Goal: Information Seeking & Learning: Learn about a topic

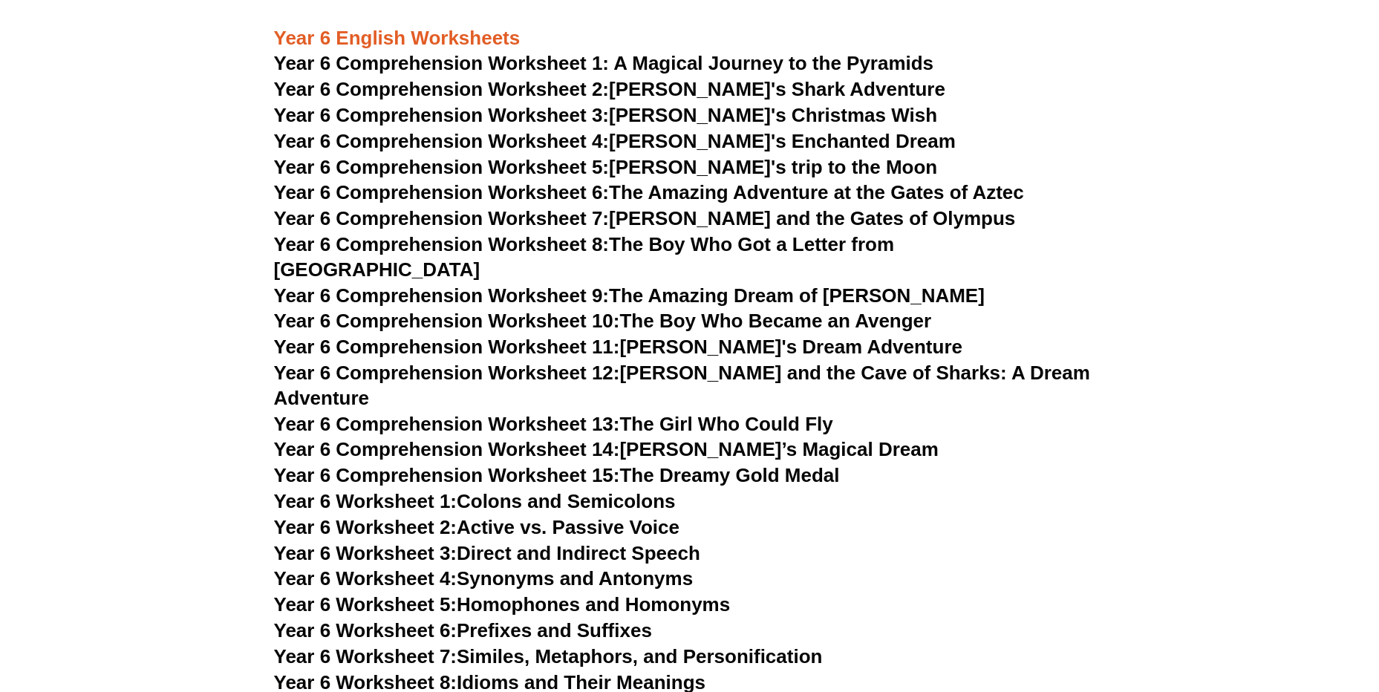
scroll to position [7500, 0]
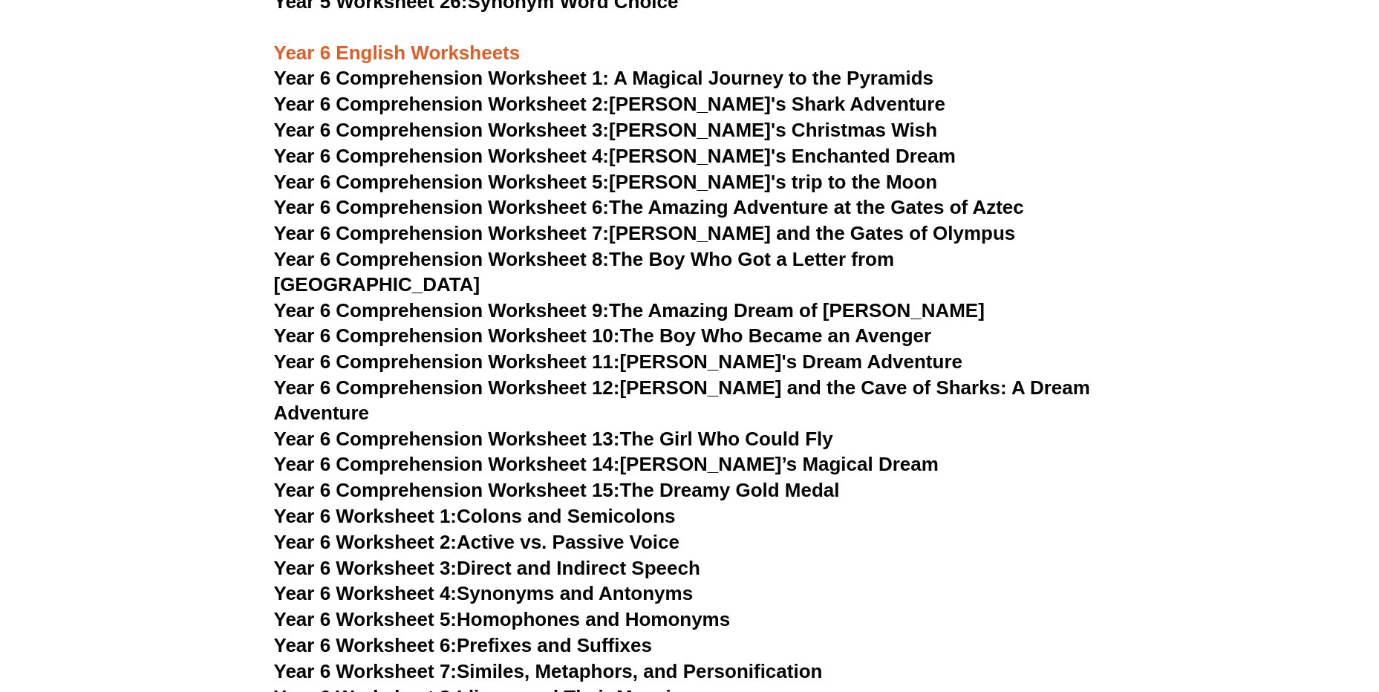
click at [470, 76] on span "Year 6 Comprehension Worksheet 1: A Magical Journey to the Pyramids" at bounding box center [604, 78] width 660 height 22
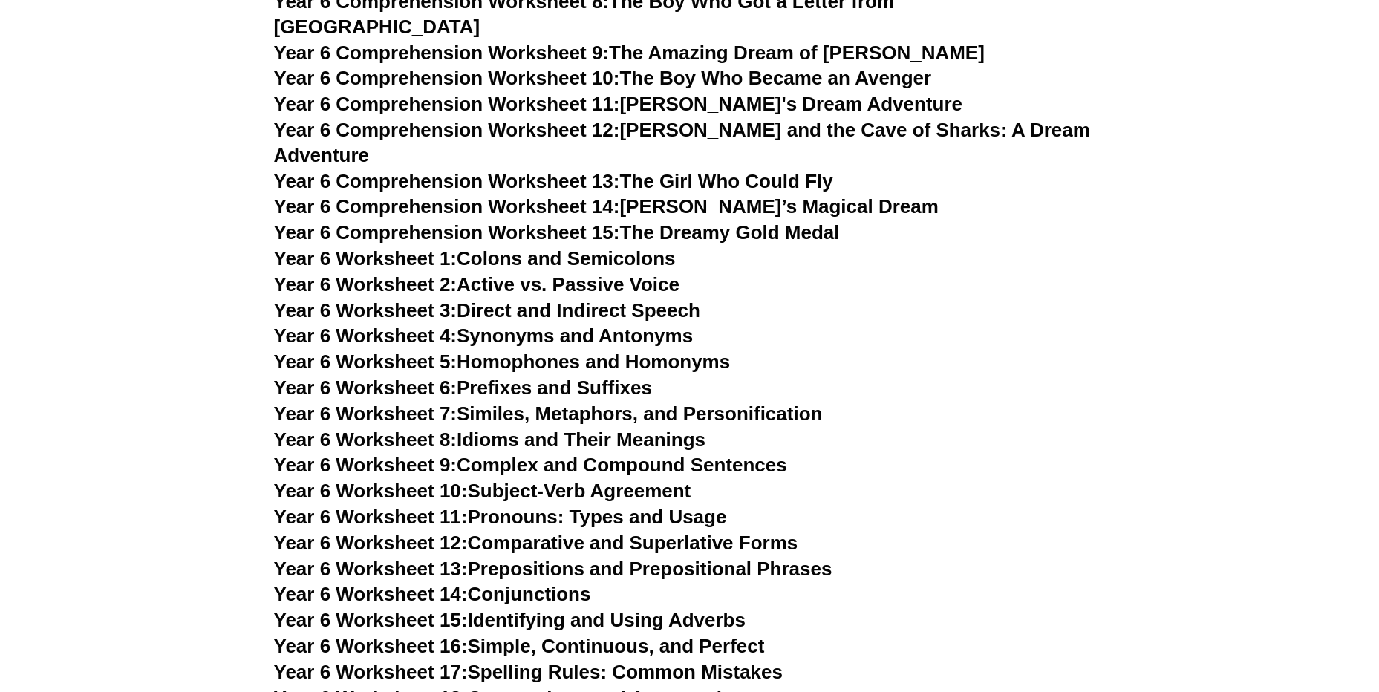
scroll to position [7797, 0]
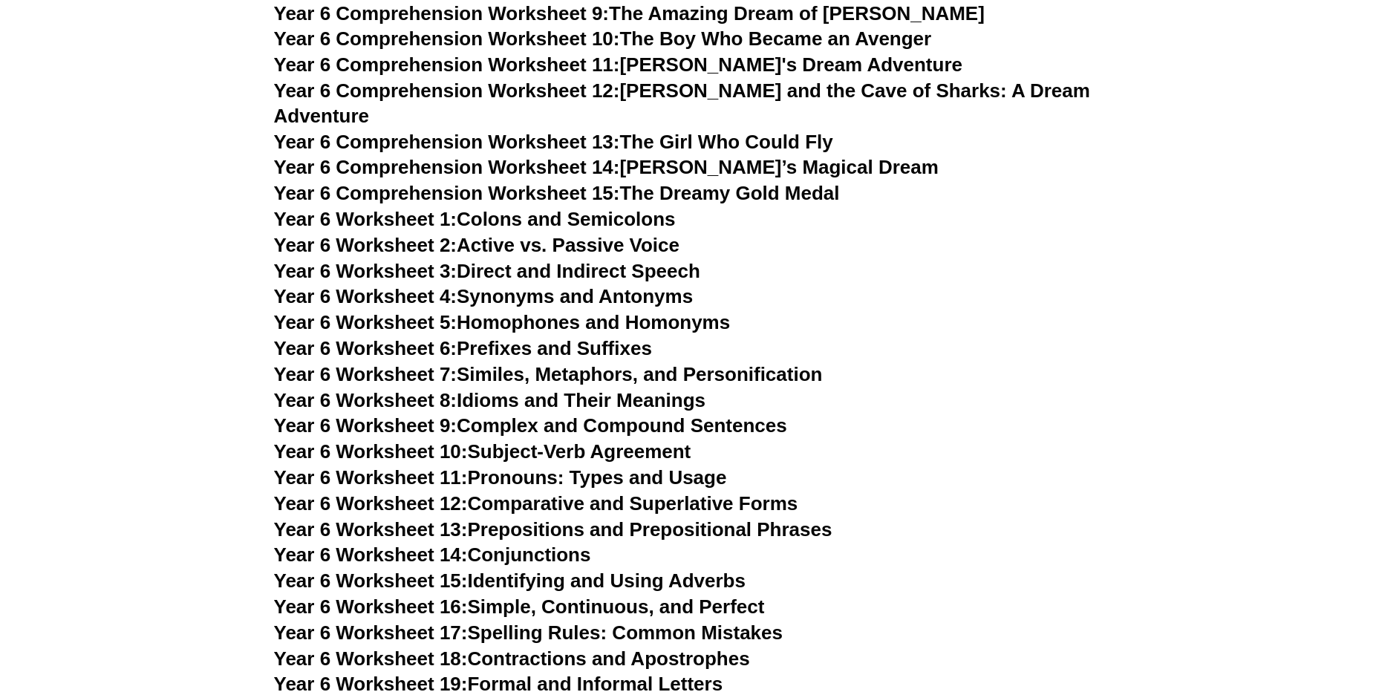
click at [655, 208] on link "Year 6 Worksheet 1: Colons and Semicolons" at bounding box center [475, 219] width 402 height 22
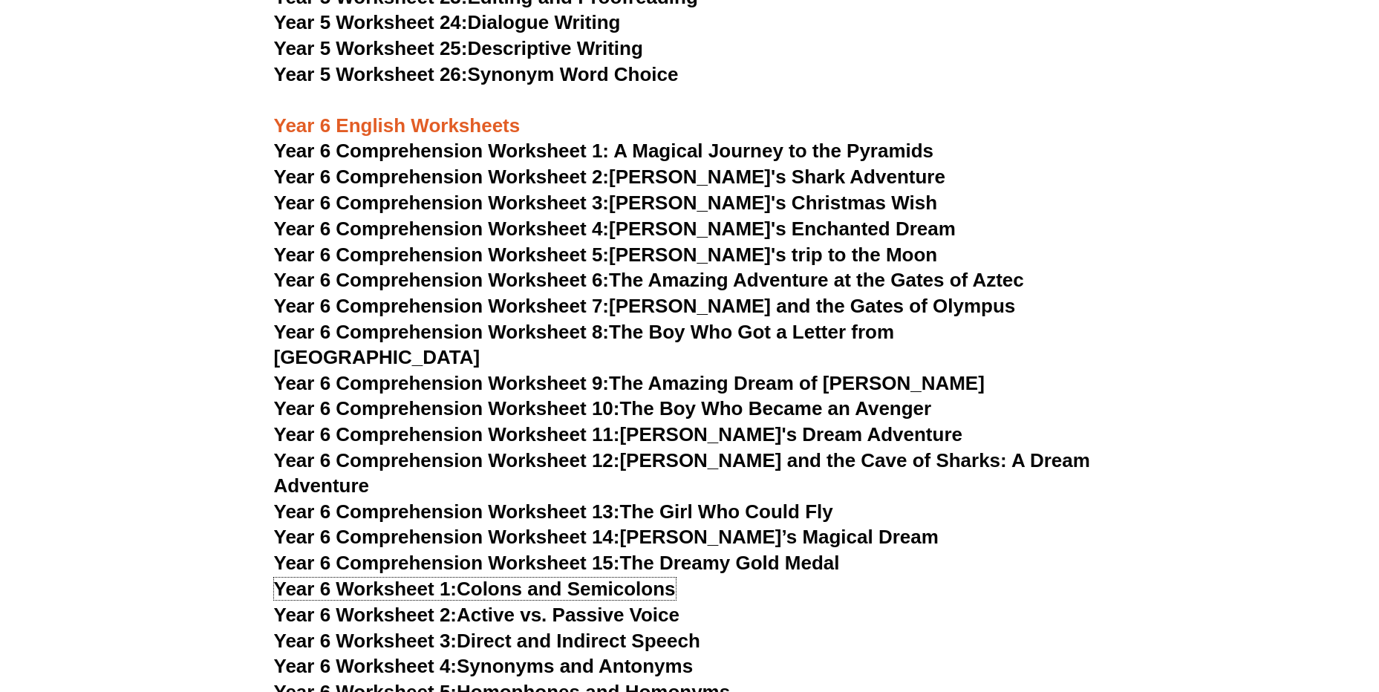
scroll to position [7426, 0]
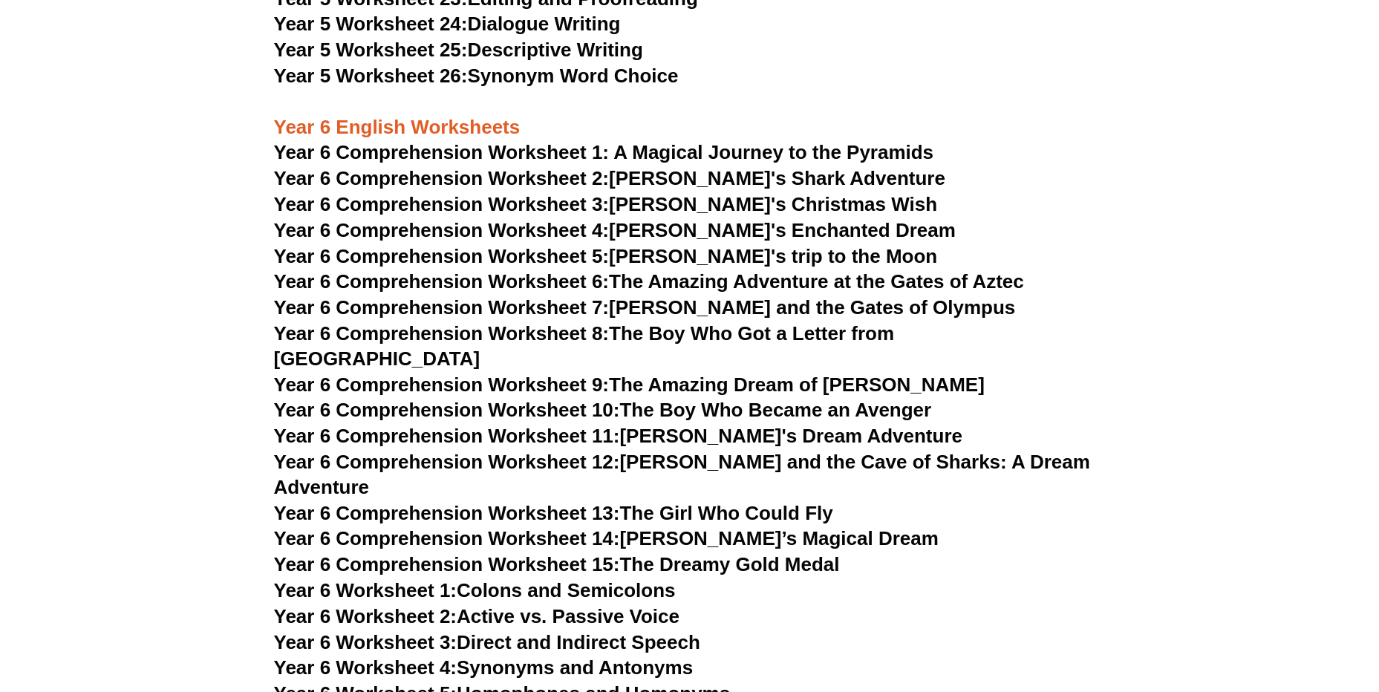
click at [705, 177] on link "Year 6 Comprehension Worksheet 2: Jake's Shark Adventure" at bounding box center [609, 178] width 671 height 22
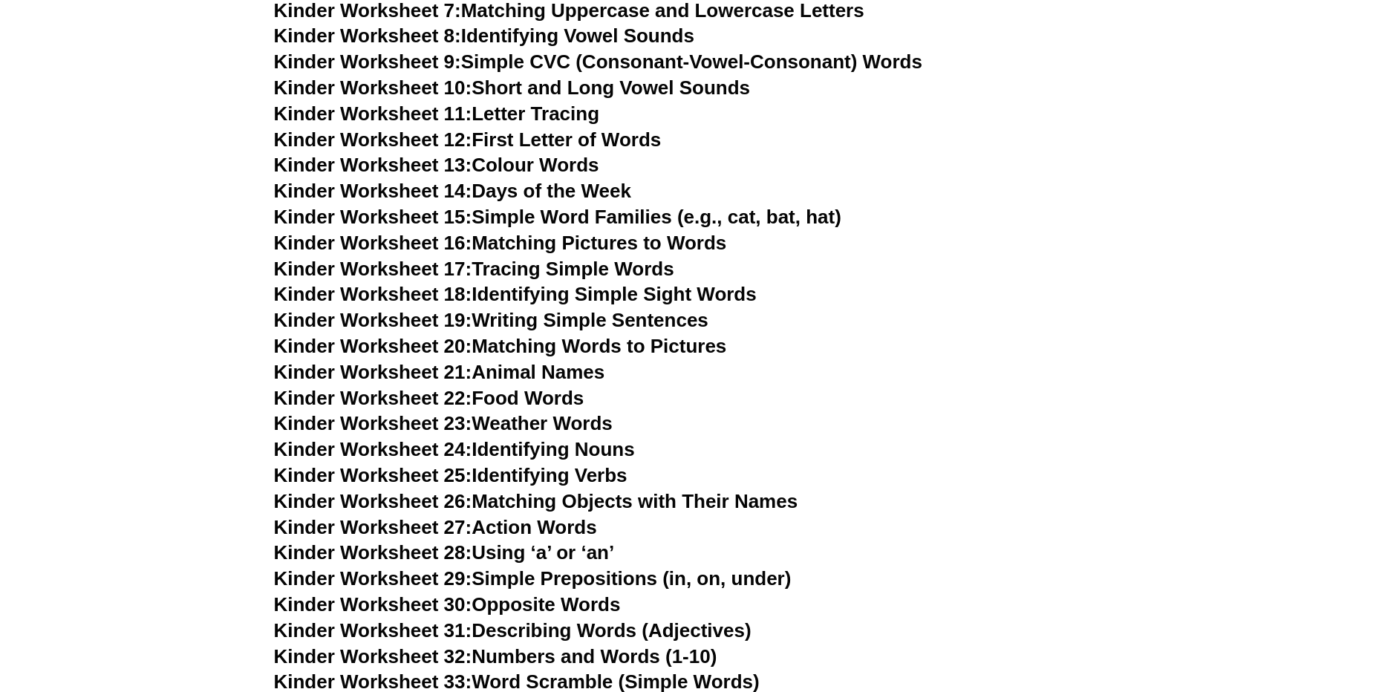
scroll to position [0, 0]
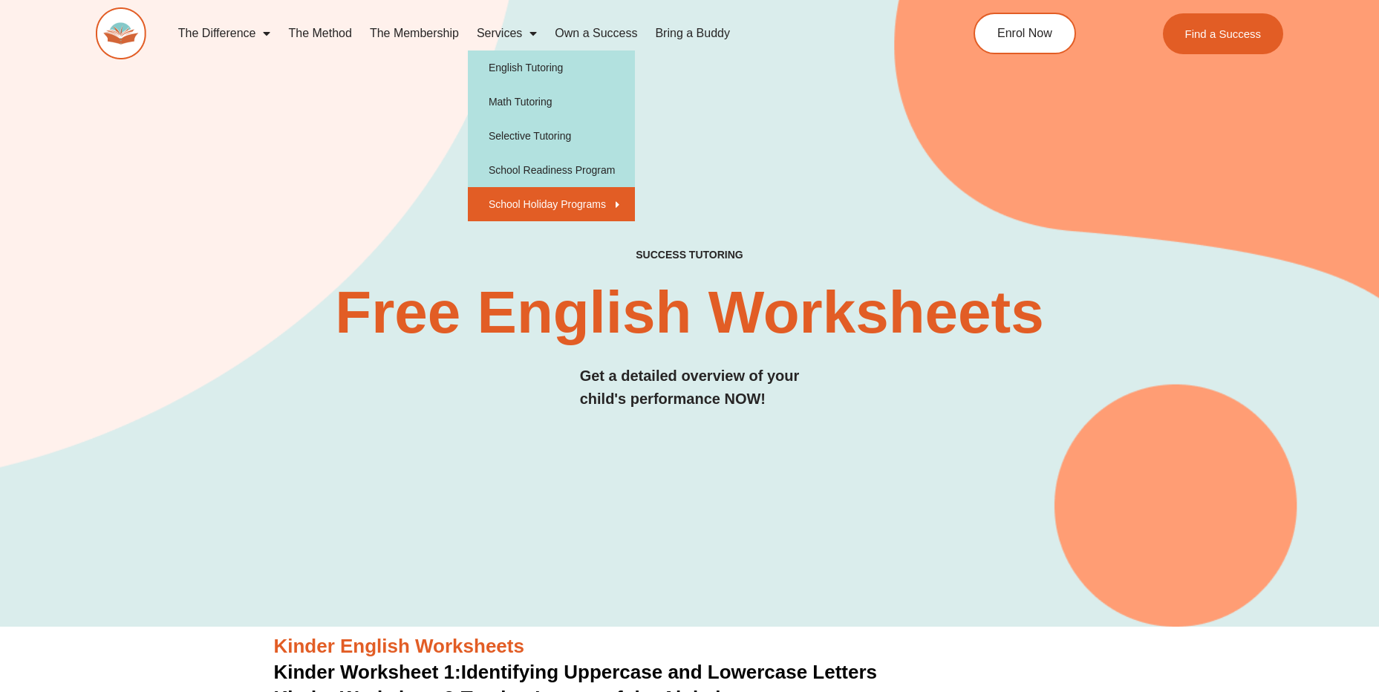
click at [531, 215] on link "School Holiday Programs" at bounding box center [551, 204] width 167 height 34
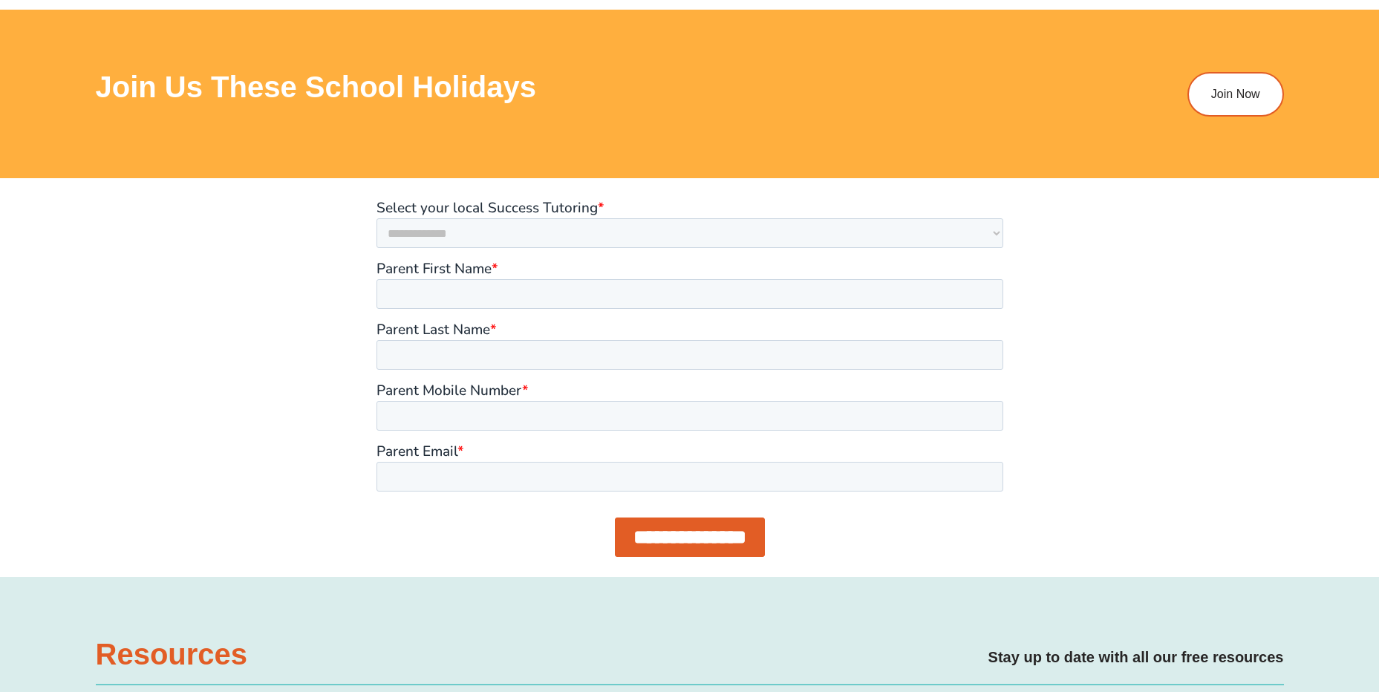
scroll to position [2451, 0]
